Goal: Task Accomplishment & Management: Manage account settings

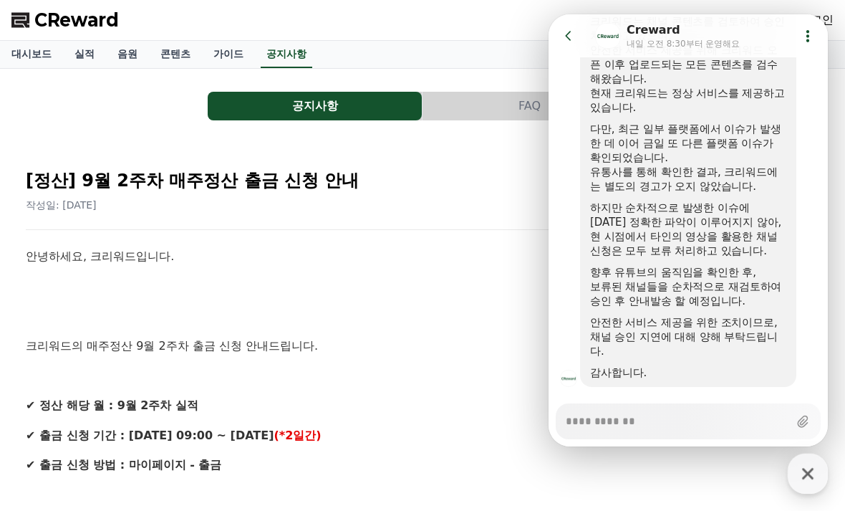
scroll to position [717, 0]
click at [572, 35] on icon at bounding box center [569, 36] width 14 height 14
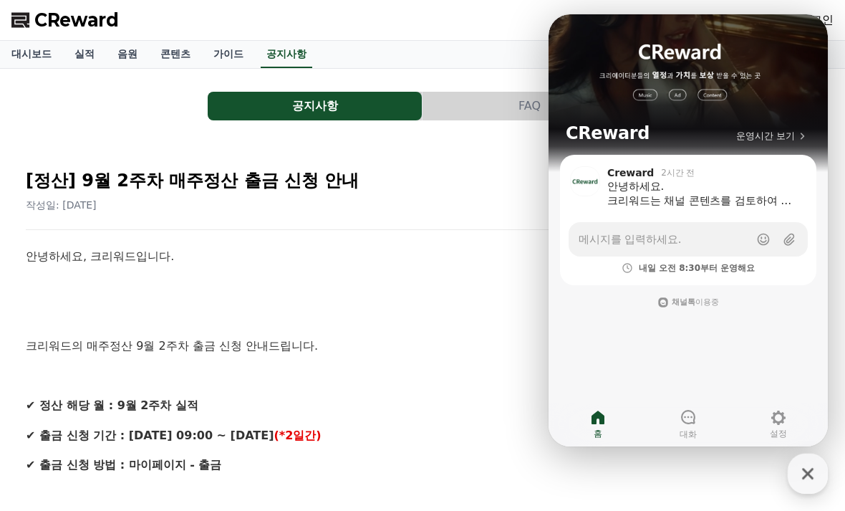
click at [495, 158] on div "[정산] 9월 2주차 매주정산 출금 신청 안내 작성일: 2025-09-17" at bounding box center [423, 185] width 794 height 54
click at [700, 195] on div "안녕하세요. 크리워드는 채널 콘텐츠를 검토하여 승인 처리하고 있으며, 안전한 서비스 제공을 위해 크리워드 오픈 이후 업로드되는 모든 콘텐츠를 …" at bounding box center [703, 193] width 193 height 29
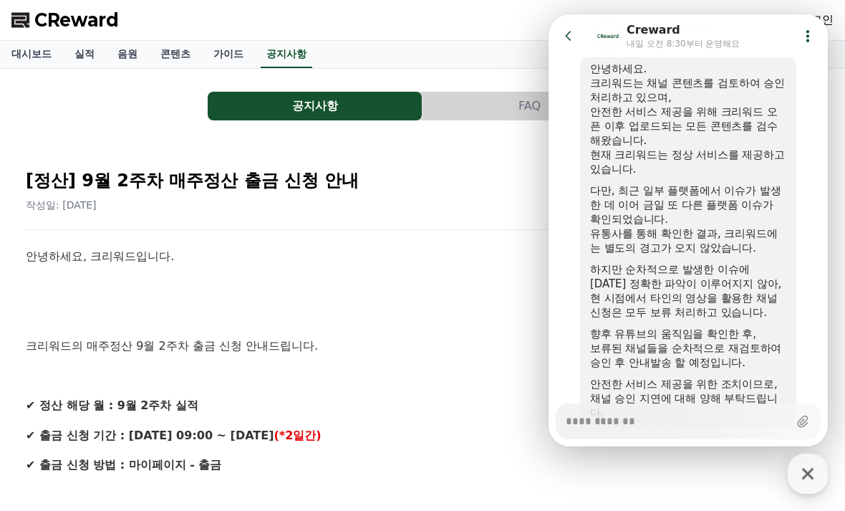
scroll to position [658, 0]
type textarea "*"
click at [565, 32] on icon at bounding box center [569, 36] width 14 height 14
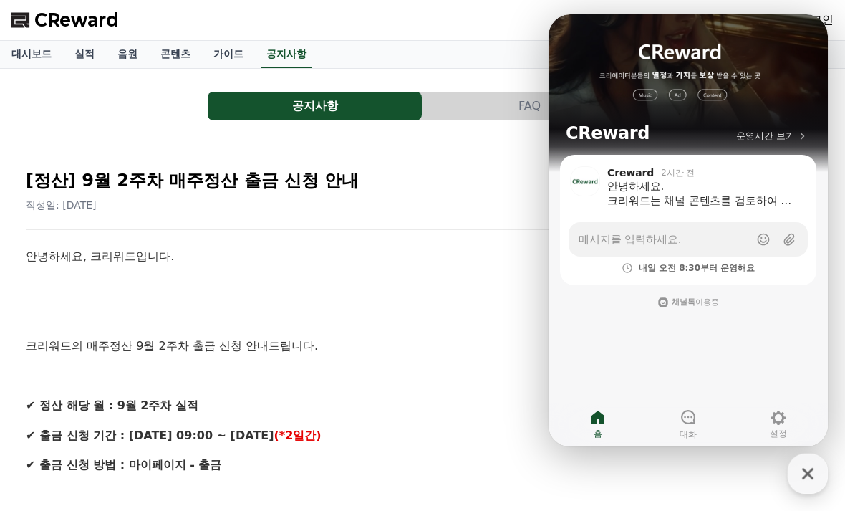
click at [434, 185] on h2 "[정산] 9월 2주차 매주정산 출금 신청 안내" at bounding box center [423, 180] width 794 height 23
click at [820, 454] on div "button" at bounding box center [808, 473] width 40 height 40
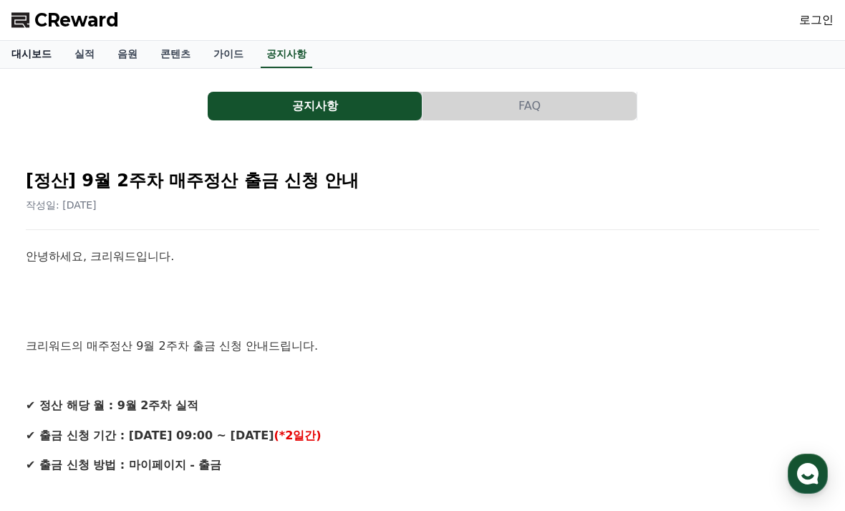
click at [17, 57] on link "대시보드" at bounding box center [31, 54] width 63 height 27
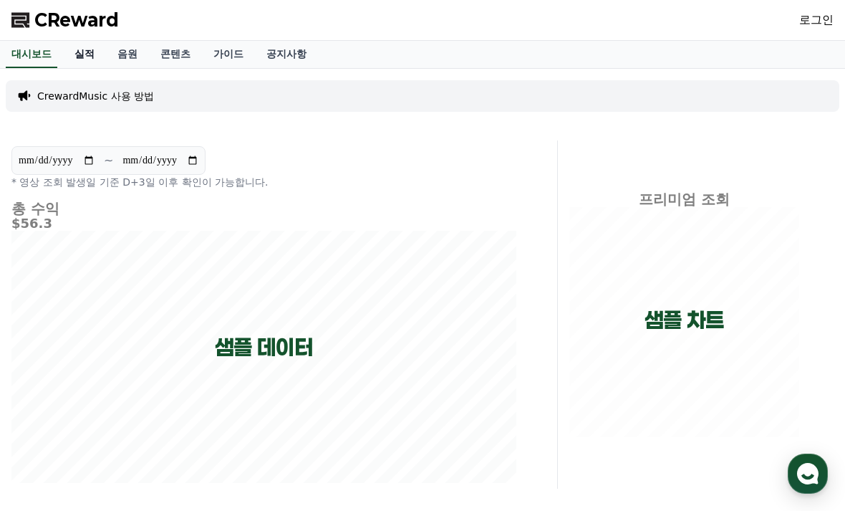
click at [74, 55] on link "실적" at bounding box center [84, 54] width 43 height 27
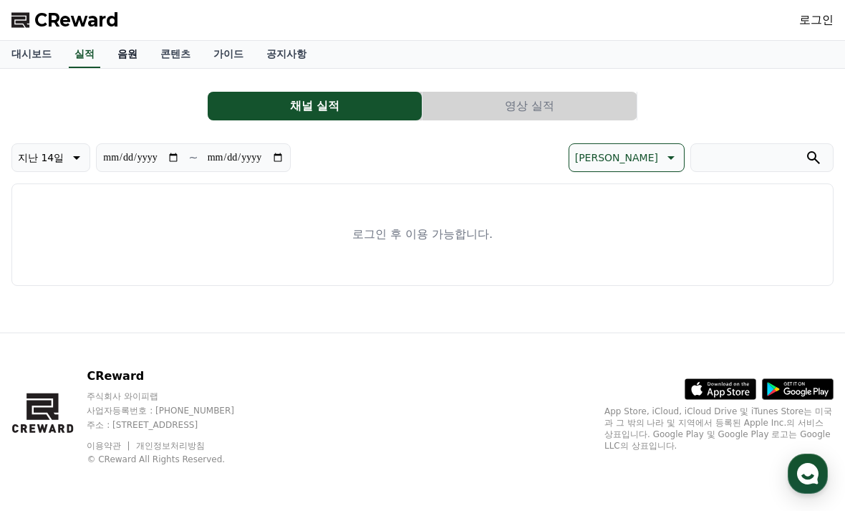
click at [120, 56] on link "음원" at bounding box center [127, 54] width 43 height 27
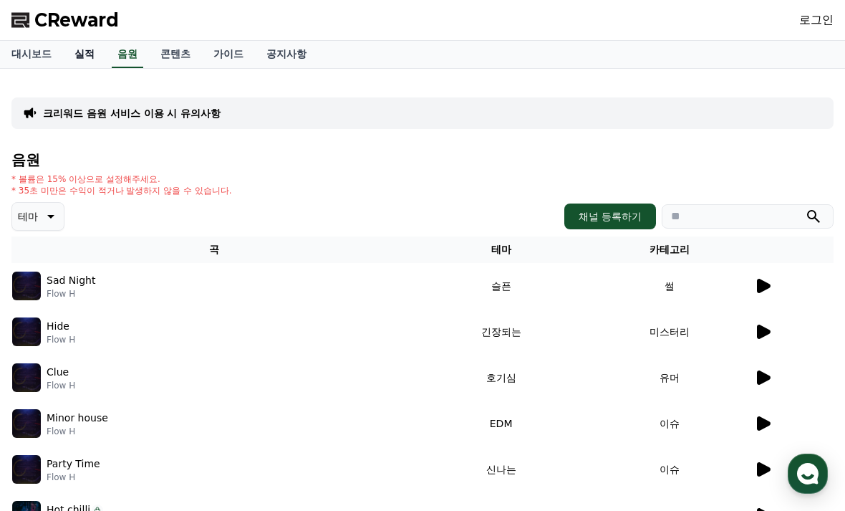
click at [78, 57] on link "실적" at bounding box center [84, 54] width 43 height 27
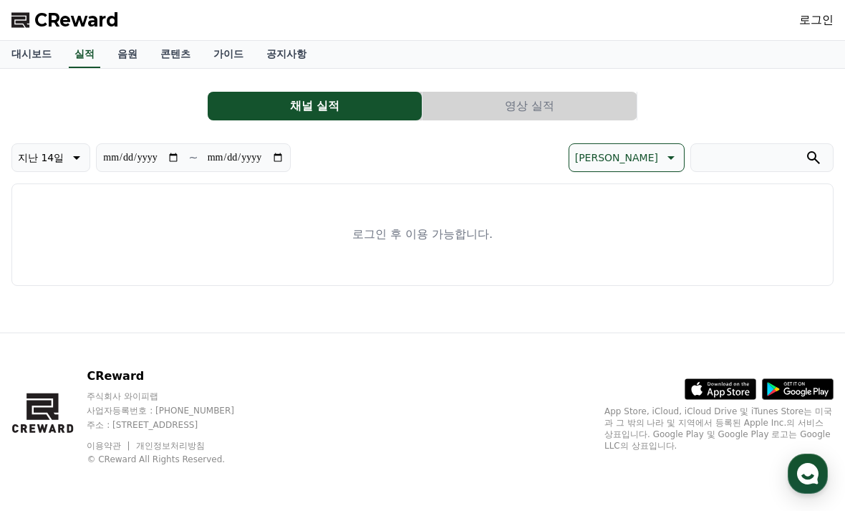
click at [803, 21] on div "CReward 로그인" at bounding box center [422, 20] width 845 height 40
click at [808, 19] on link "로그인" at bounding box center [816, 19] width 34 height 17
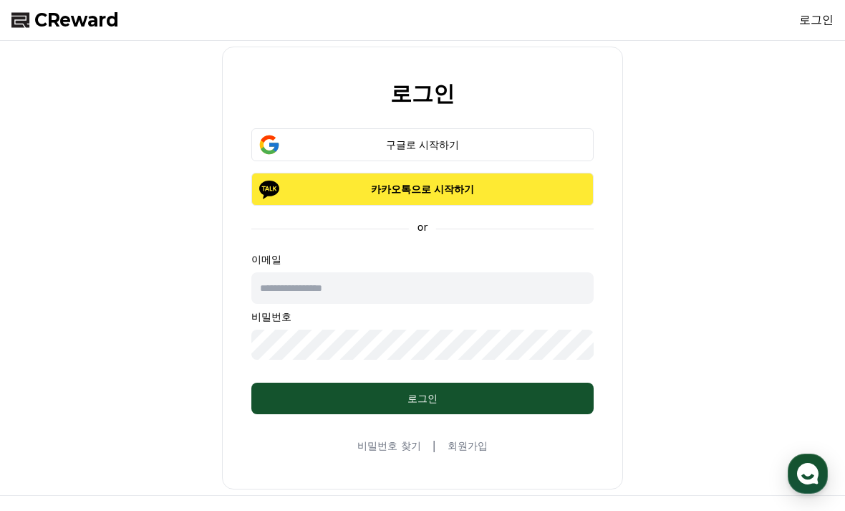
click at [458, 188] on p "카카오톡으로 시작하기" at bounding box center [422, 189] width 301 height 14
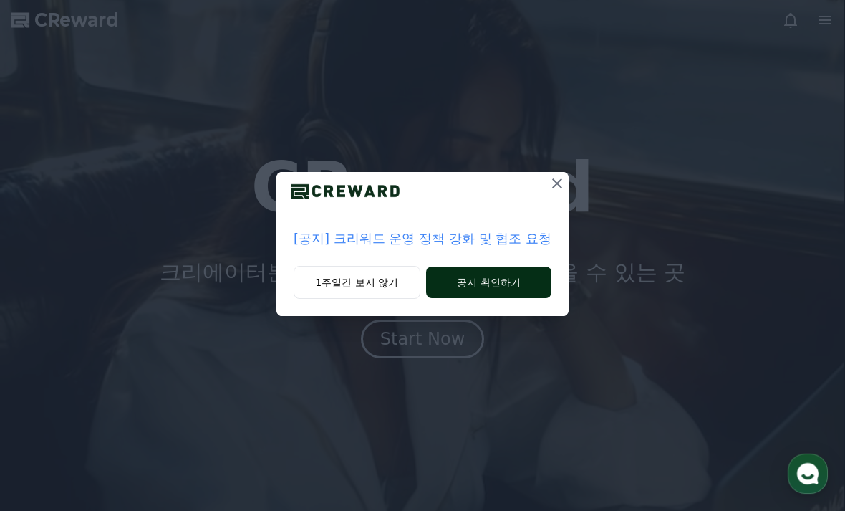
click at [453, 286] on button "공지 확인하기" at bounding box center [488, 282] width 125 height 32
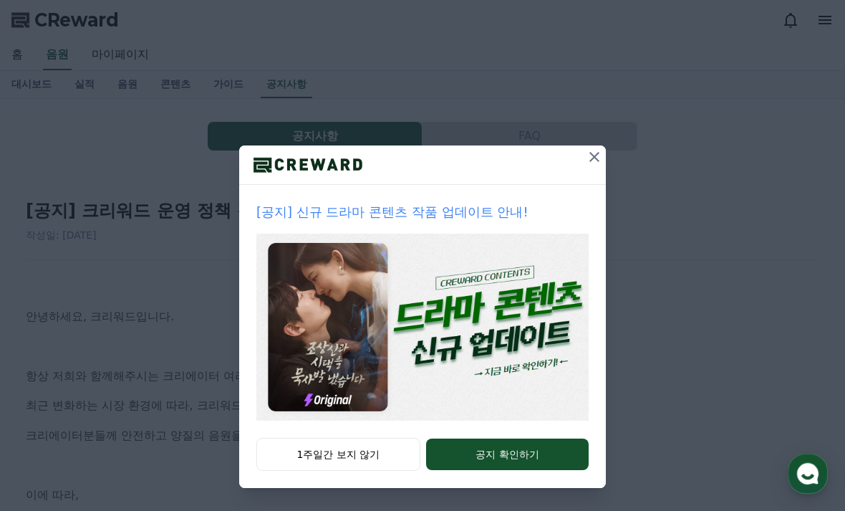
scroll to position [27, 0]
click at [385, 462] on button "1주일간 보지 않기" at bounding box center [338, 454] width 164 height 33
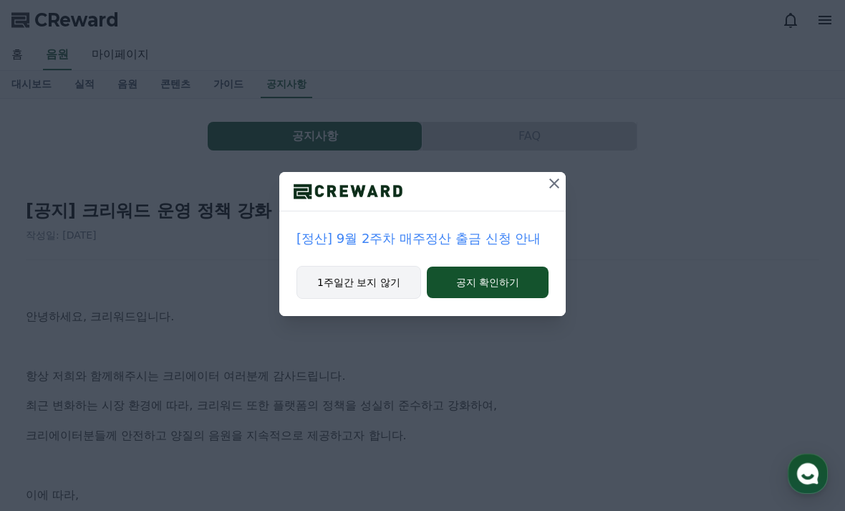
scroll to position [0, 0]
click at [352, 289] on button "1주일간 보지 않기" at bounding box center [359, 282] width 125 height 33
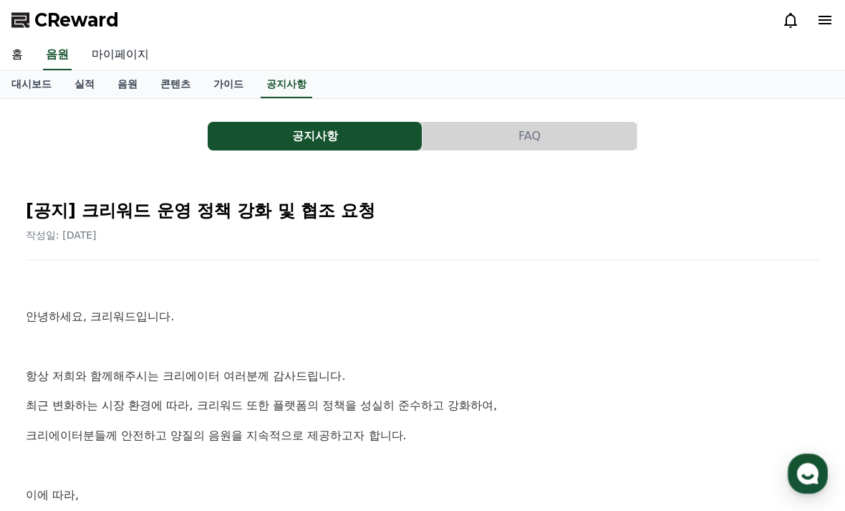
drag, startPoint x: 352, startPoint y: 289, endPoint x: 125, endPoint y: 59, distance: 323.7
click at [125, 58] on link "마이페이지" at bounding box center [120, 55] width 80 height 30
click at [125, 59] on link "마이페이지" at bounding box center [120, 55] width 80 height 30
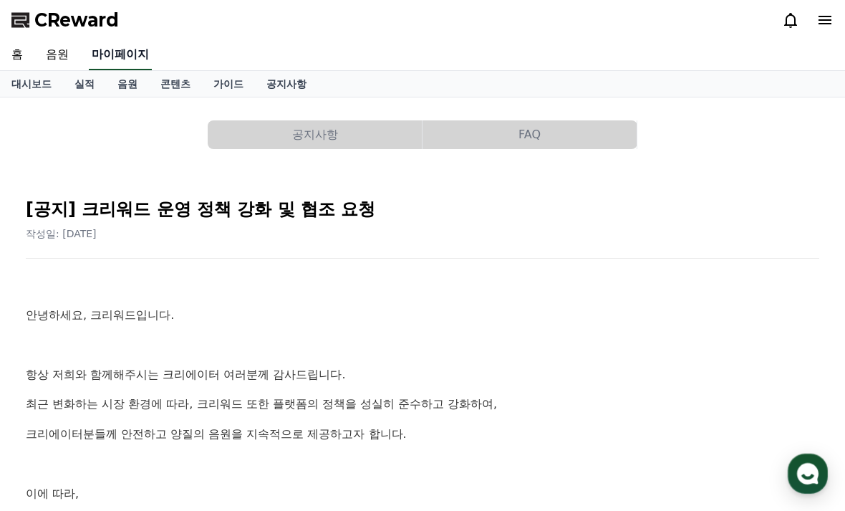
select select "**********"
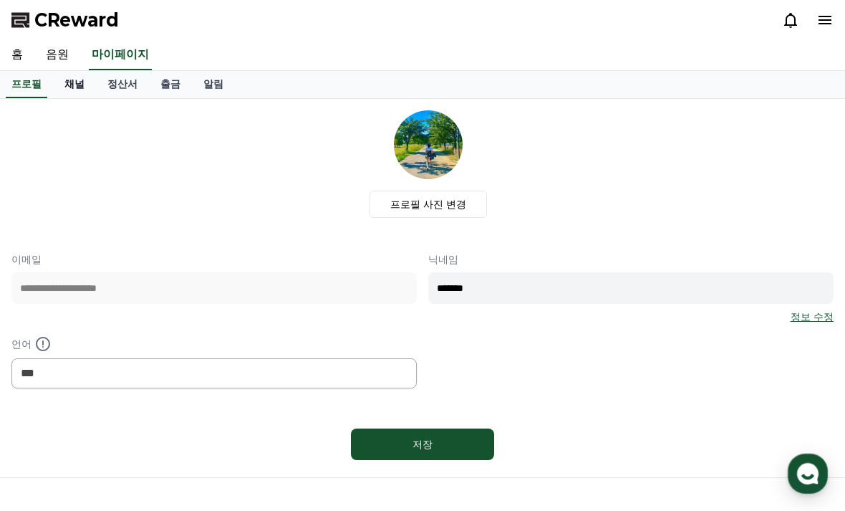
drag, startPoint x: 125, startPoint y: 59, endPoint x: 77, endPoint y: 81, distance: 53.5
click at [77, 80] on link "채널" at bounding box center [74, 84] width 43 height 27
click at [77, 81] on link "채널" at bounding box center [74, 84] width 43 height 27
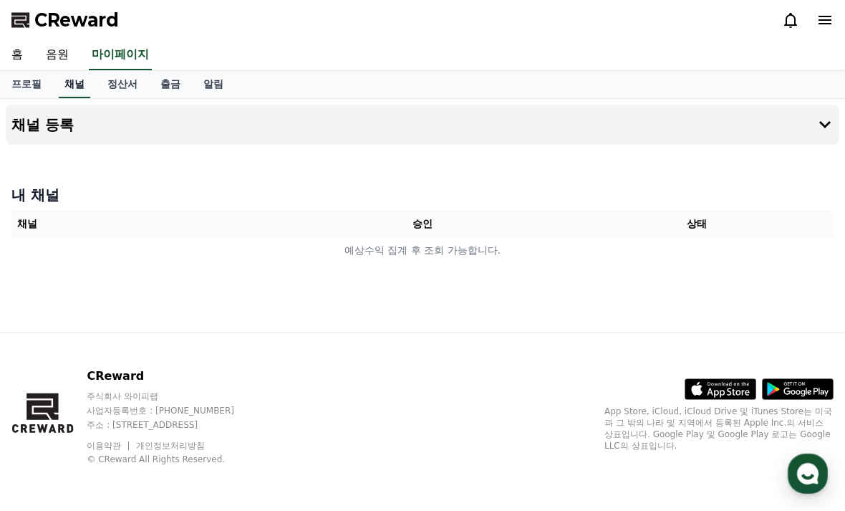
scroll to position [46, 0]
click at [427, 145] on div at bounding box center [423, 150] width 834 height 11
click at [425, 105] on button "채널 등록" at bounding box center [423, 125] width 834 height 40
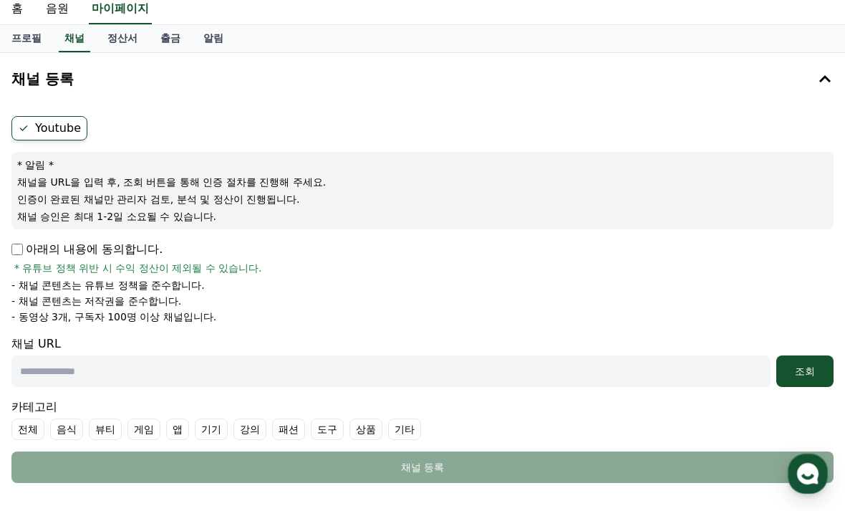
drag, startPoint x: 425, startPoint y: 97, endPoint x: 33, endPoint y: 131, distance: 393.4
click at [32, 130] on label "Youtube" at bounding box center [49, 128] width 76 height 24
click at [33, 131] on label "Youtube" at bounding box center [49, 128] width 76 height 24
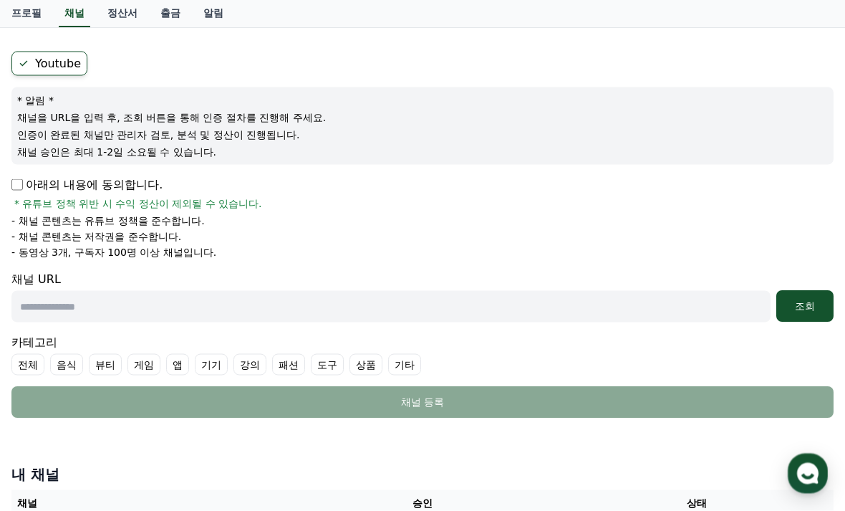
scroll to position [111, 0]
click at [277, 305] on input "text" at bounding box center [390, 306] width 759 height 32
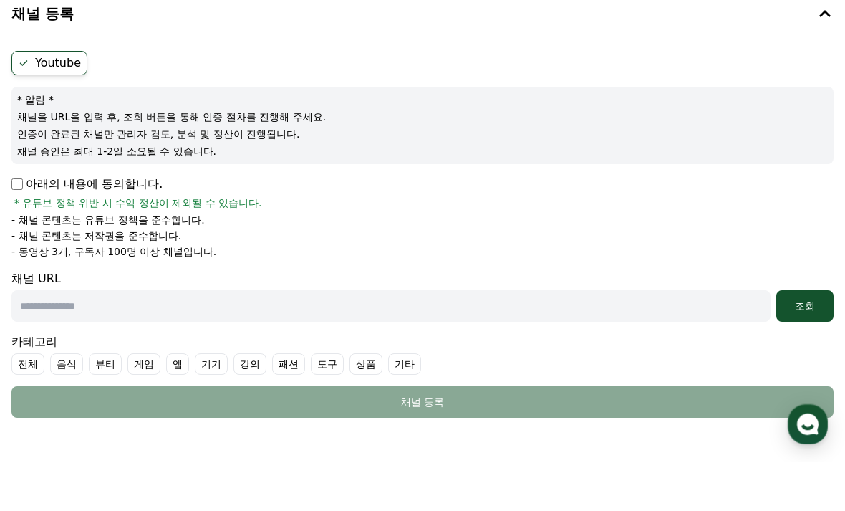
scroll to position [33, 0]
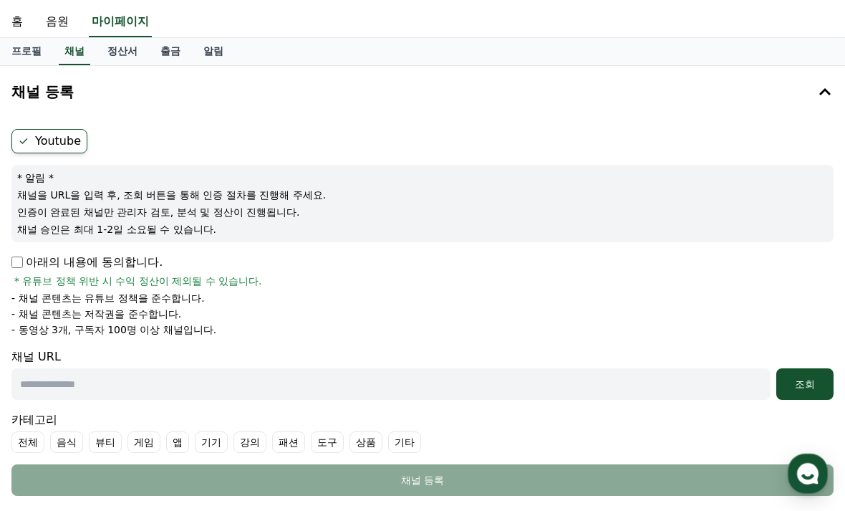
click at [198, 380] on input "text" at bounding box center [390, 384] width 759 height 32
paste input "**********"
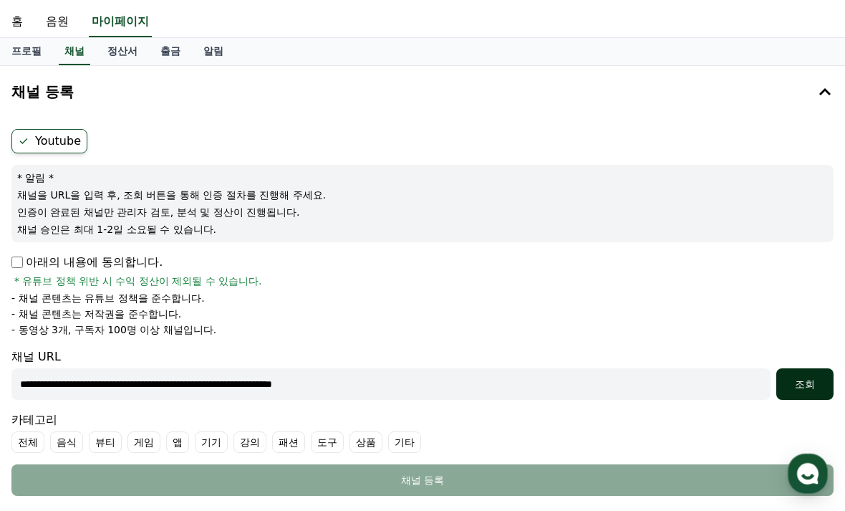
type input "**********"
click at [822, 373] on button "조회" at bounding box center [805, 384] width 57 height 32
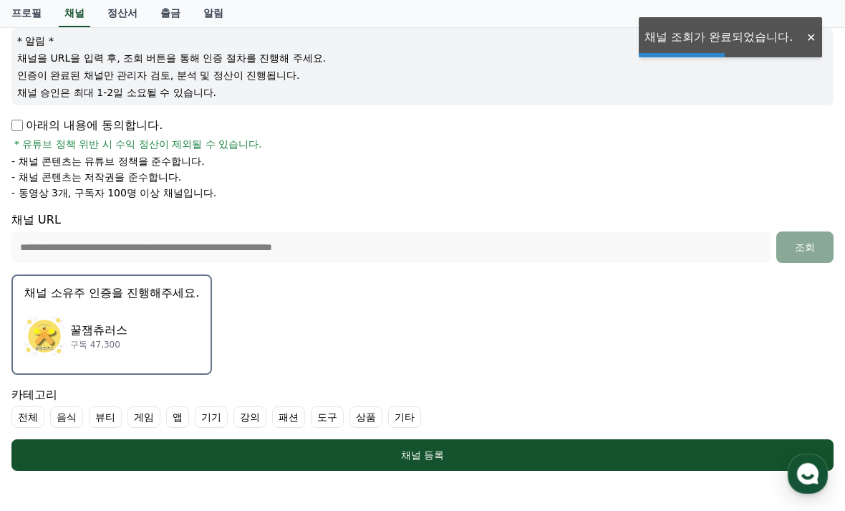
scroll to position [193, 0]
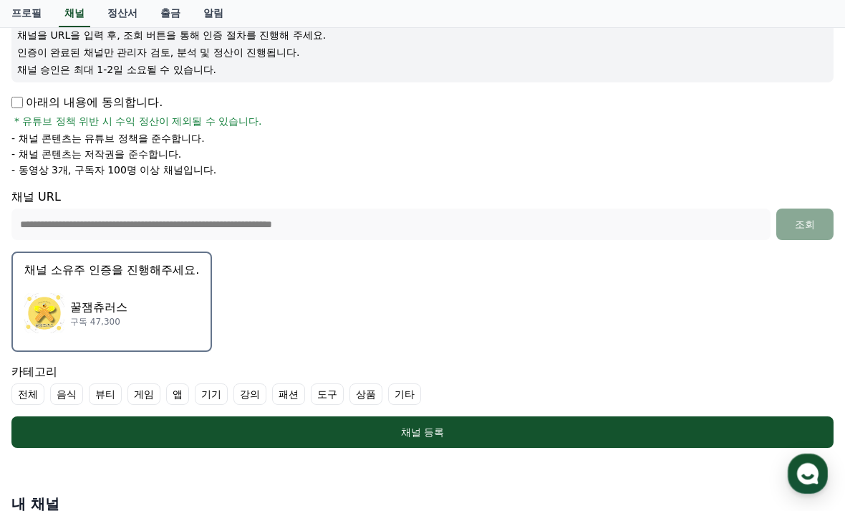
click at [156, 314] on div "꿀잼츄러스 구독 47,300" at bounding box center [111, 312] width 175 height 57
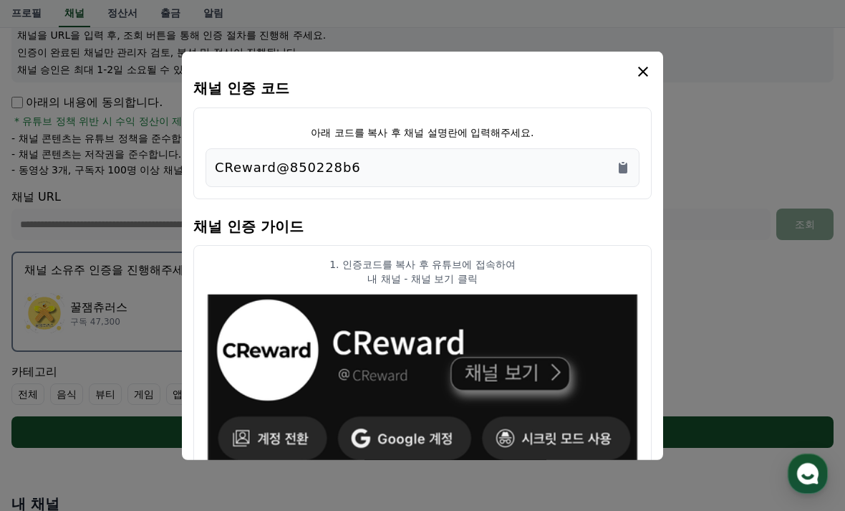
click at [634, 165] on div "CReward@850228b6" at bounding box center [423, 167] width 434 height 39
click at [612, 167] on div "CReward@850228b6" at bounding box center [422, 167] width 415 height 20
click at [623, 172] on icon "Copy to clipboard" at bounding box center [623, 167] width 9 height 11
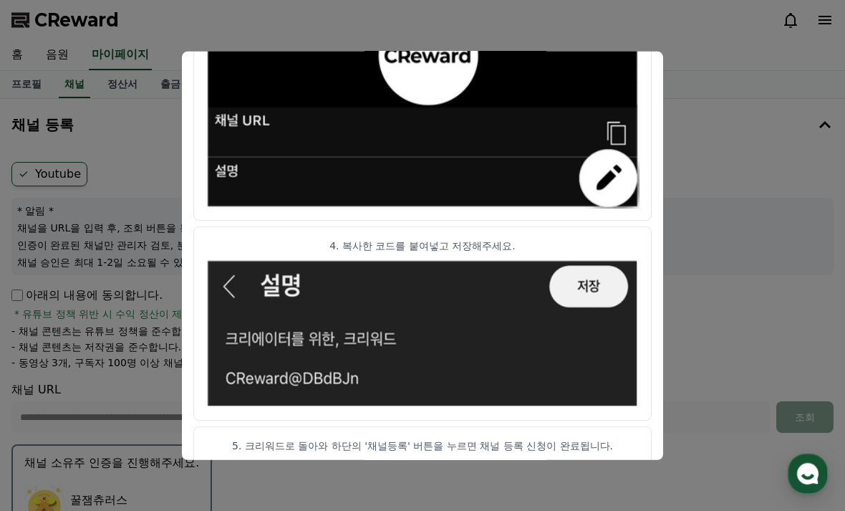
scroll to position [791, 0]
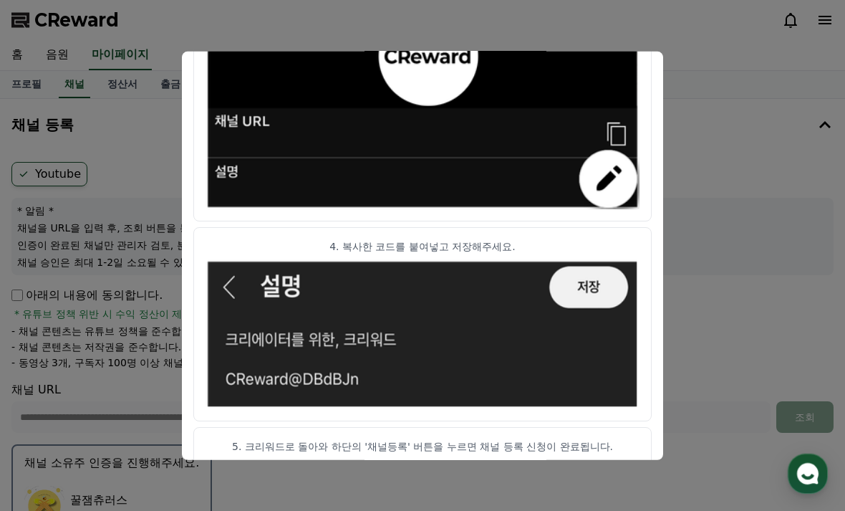
click at [590, 297] on img "modal" at bounding box center [423, 334] width 434 height 150
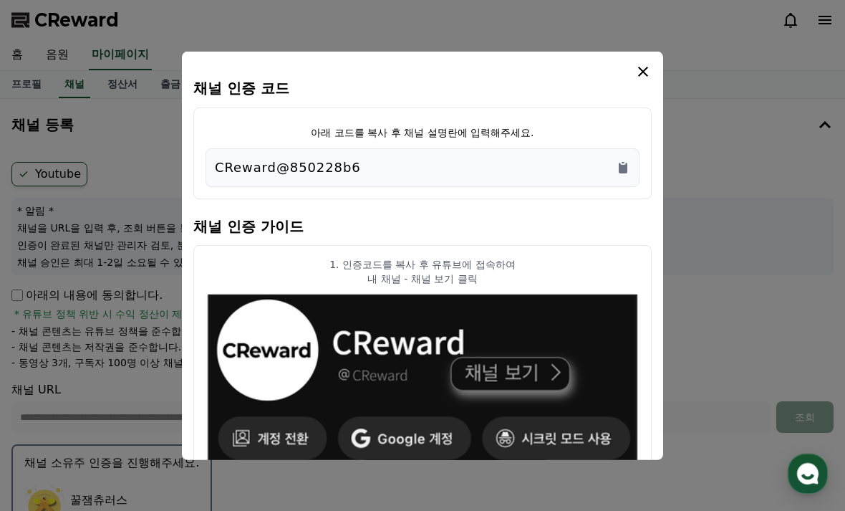
scroll to position [0, 0]
click at [644, 74] on icon "modal" at bounding box center [643, 70] width 17 height 17
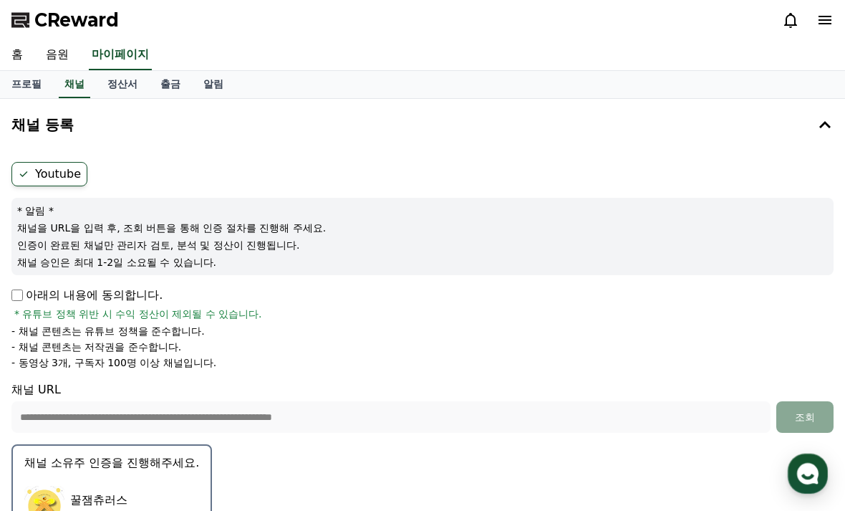
click at [648, 69] on div "홈 음원 마이페이지" at bounding box center [422, 55] width 845 height 30
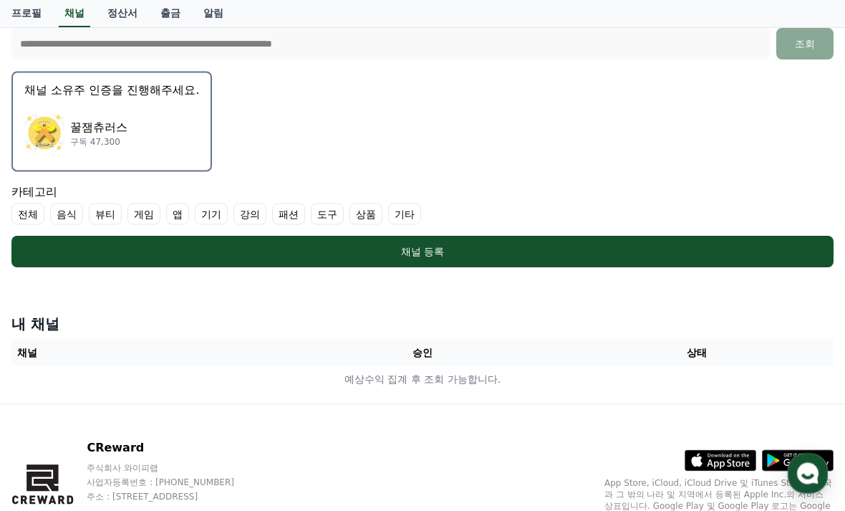
scroll to position [397, 0]
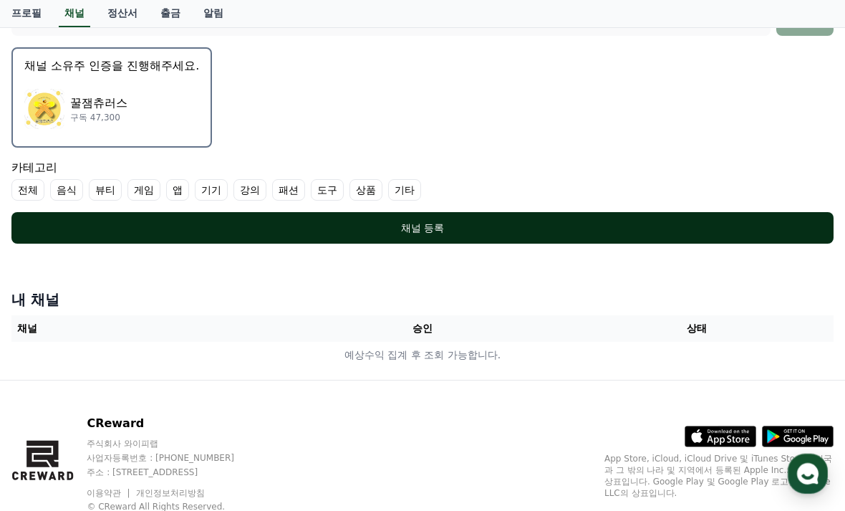
click at [359, 233] on div "채널 등록" at bounding box center [422, 228] width 765 height 14
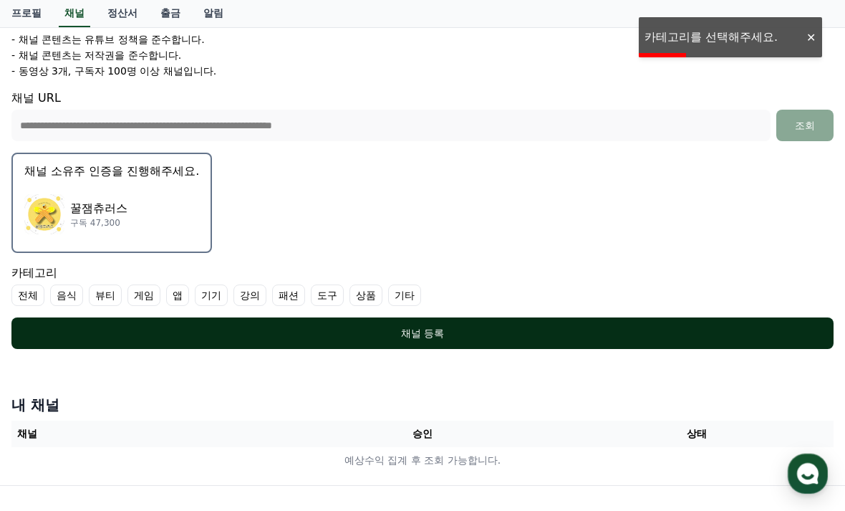
scroll to position [292, 0]
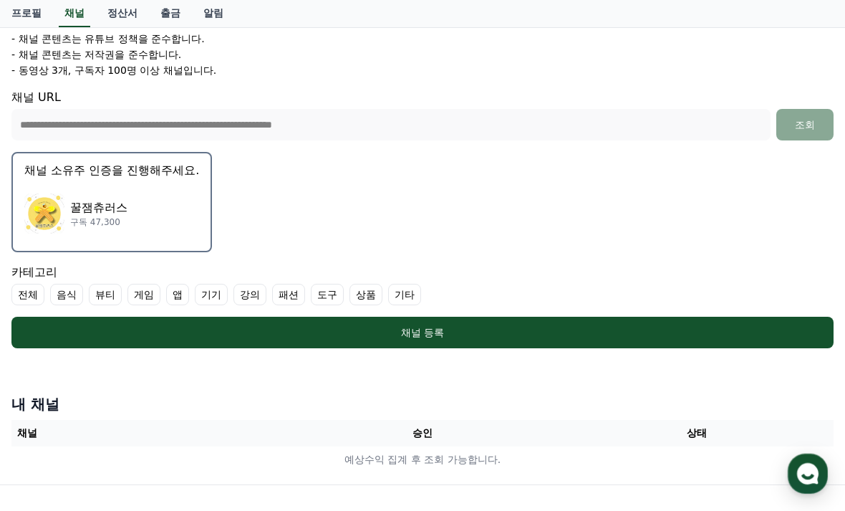
click at [390, 284] on label "기타" at bounding box center [404, 294] width 33 height 21
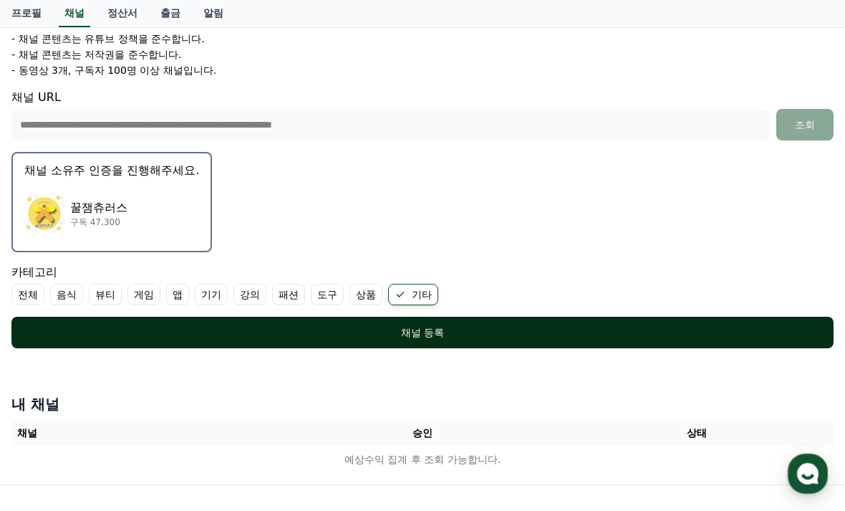
click at [307, 335] on div "채널 등록" at bounding box center [422, 332] width 765 height 14
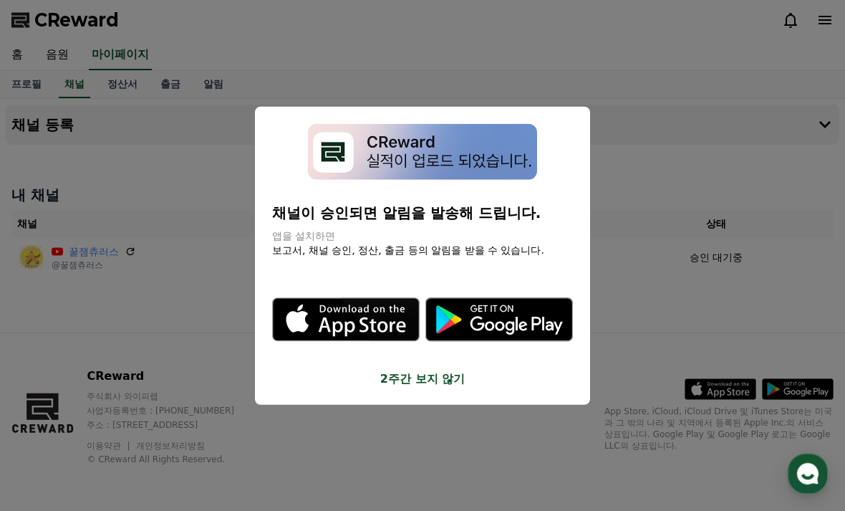
click at [412, 370] on button "2주간 보지 않기" at bounding box center [422, 378] width 301 height 17
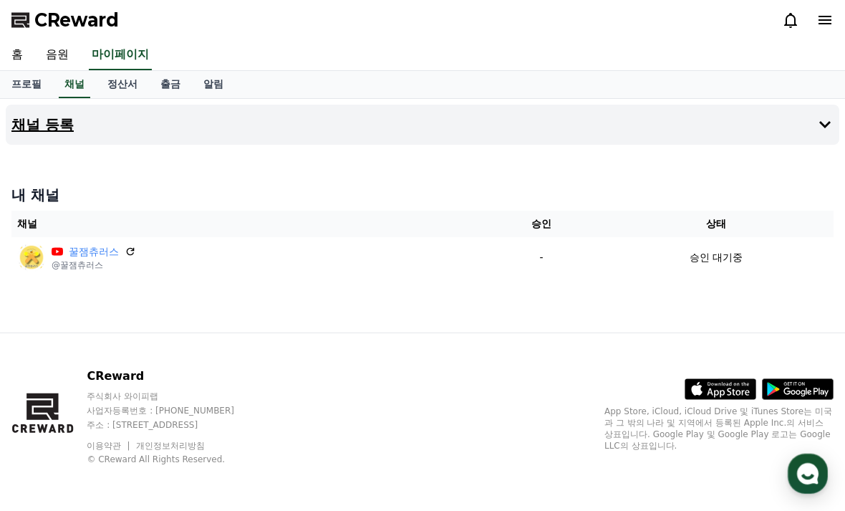
click at [825, 130] on icon at bounding box center [825, 124] width 17 height 17
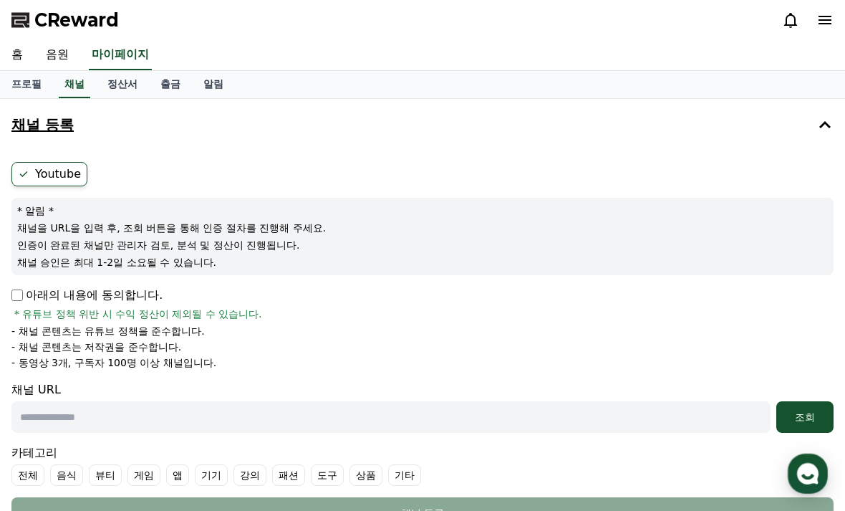
click at [817, 116] on icon at bounding box center [825, 124] width 17 height 17
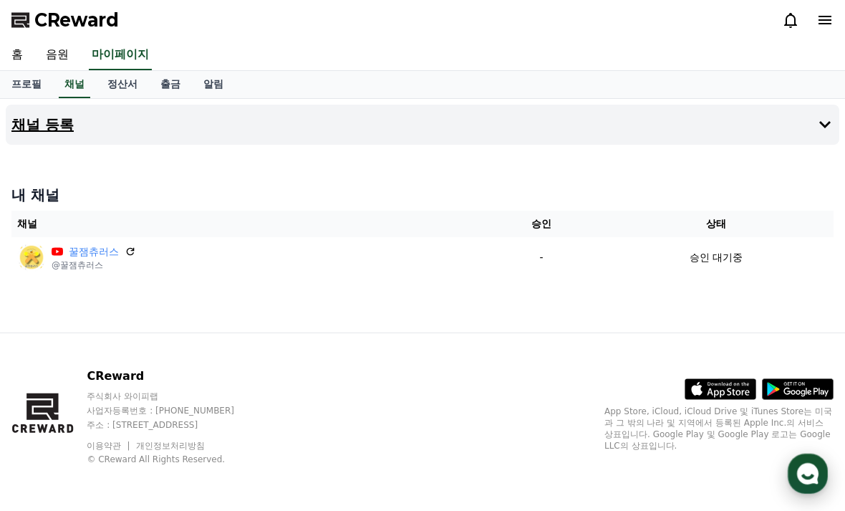
click at [822, 455] on div "button" at bounding box center [808, 473] width 40 height 40
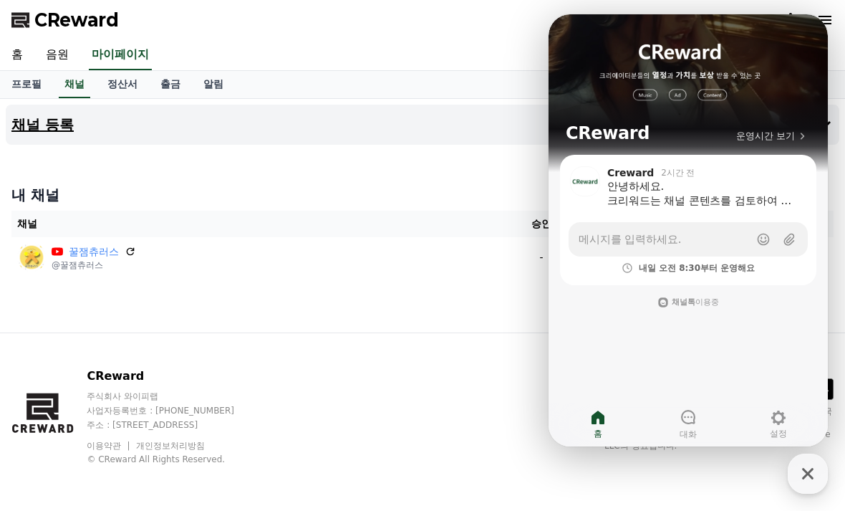
click at [780, 191] on div "안녕하세요. 크리워드는 채널 콘텐츠를 검토하여 승인 처리하고 있으며, 안전한 서비스 제공을 위해 크리워드 오픈 이후 업로드되는 모든 콘텐츠를 …" at bounding box center [703, 193] width 193 height 29
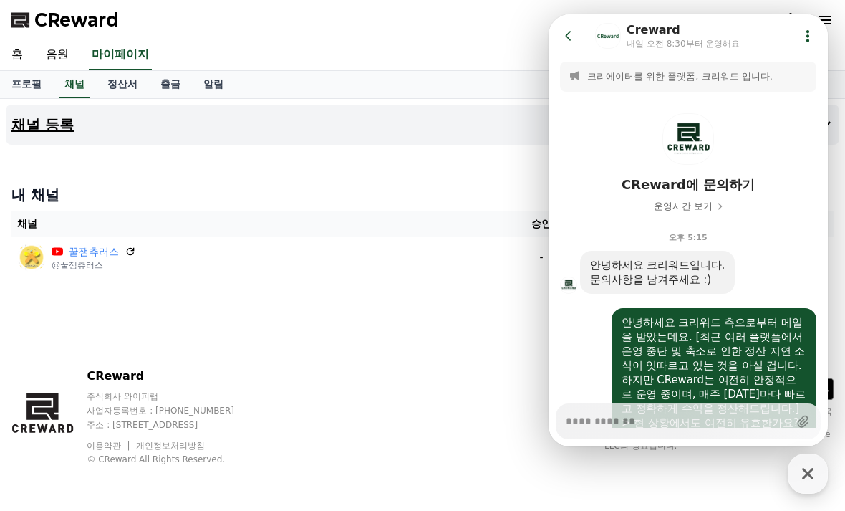
type textarea "*"
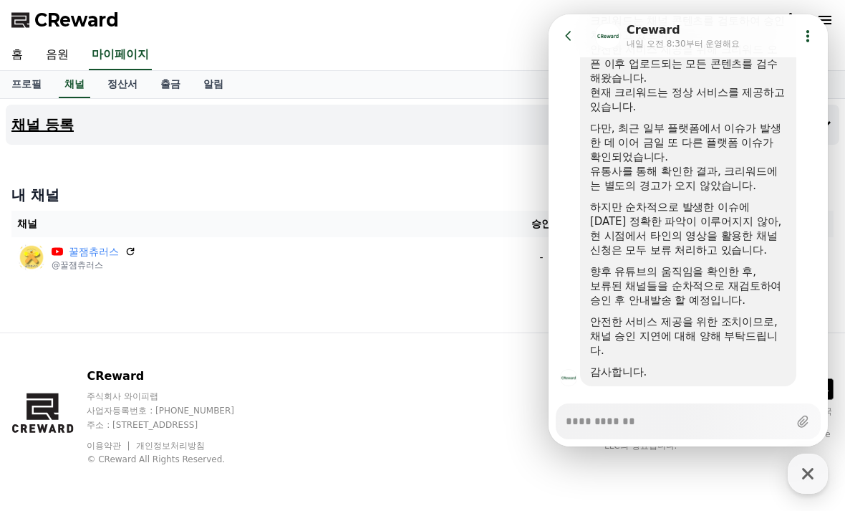
scroll to position [717, 0]
click at [574, 37] on icon at bounding box center [569, 36] width 14 height 14
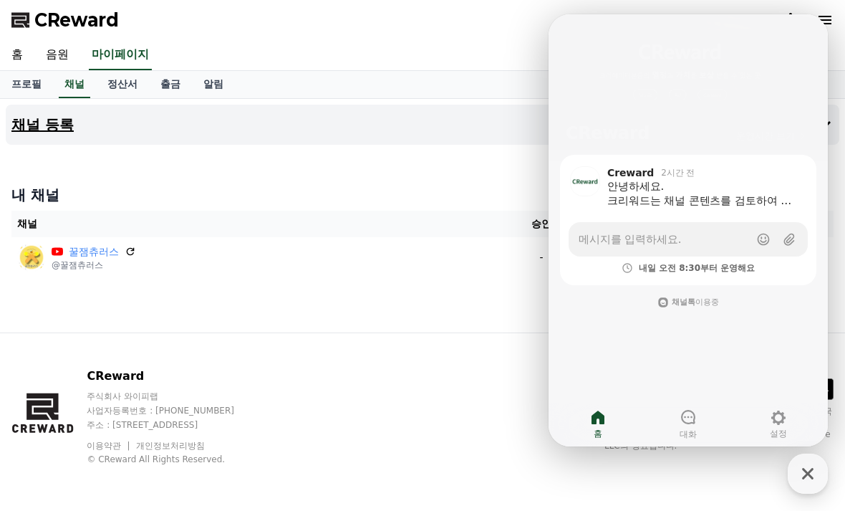
click at [390, 332] on div "채널 등록 내 채널 채널 승인 상태 꿀잼츄러스 @꿀잼츄러스 - 승인 대기중" at bounding box center [422, 216] width 845 height 234
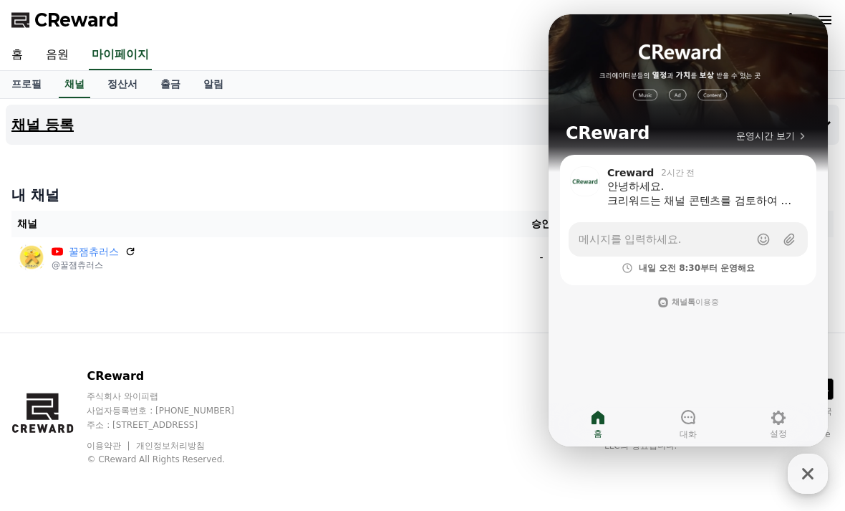
click at [804, 461] on icon "button" at bounding box center [808, 474] width 26 height 26
